Goal: Find specific page/section: Find specific page/section

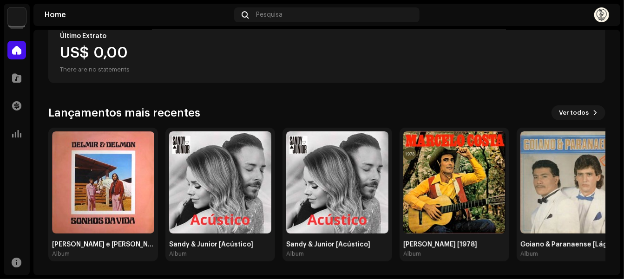
scroll to position [132, 0]
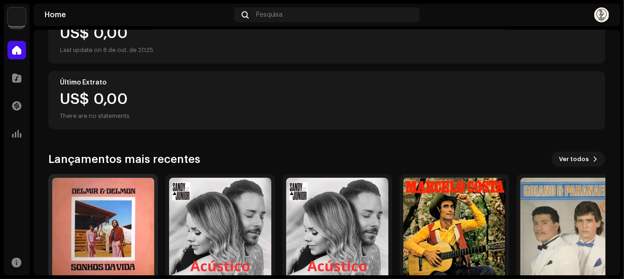
click at [104, 195] on img at bounding box center [103, 229] width 102 height 102
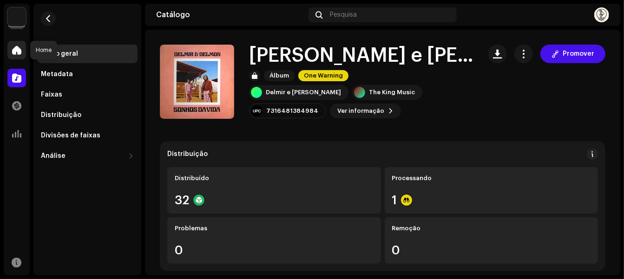
click at [11, 45] on div at bounding box center [16, 50] width 19 height 19
